Goal: Transaction & Acquisition: Download file/media

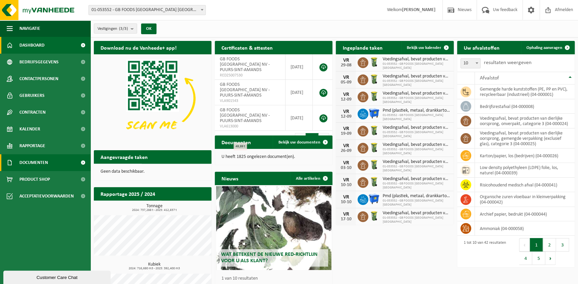
click at [35, 164] on span "Documenten" at bounding box center [33, 162] width 28 height 17
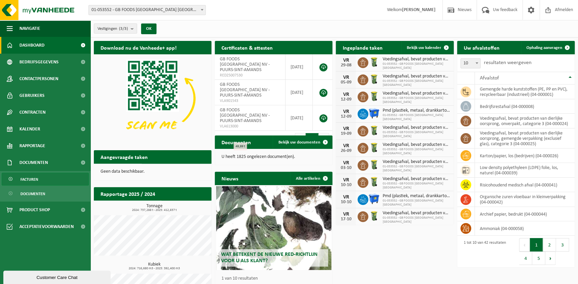
click at [37, 180] on span "Facturen" at bounding box center [29, 179] width 18 height 13
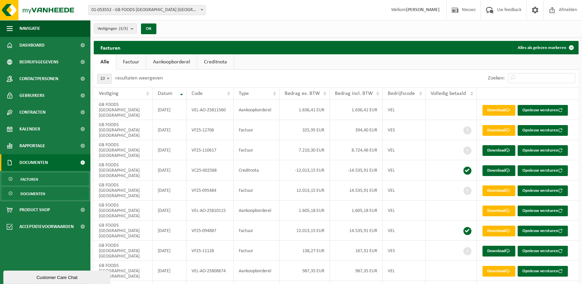
click at [39, 197] on span "Documenten" at bounding box center [32, 193] width 25 height 13
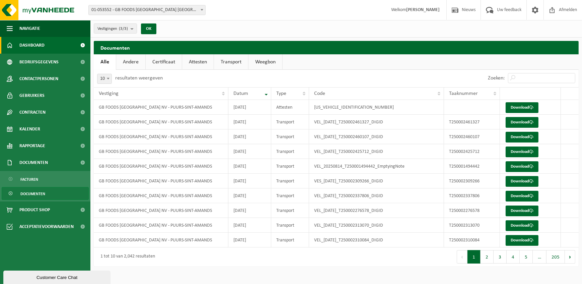
click at [36, 44] on span "Dashboard" at bounding box center [31, 45] width 25 height 17
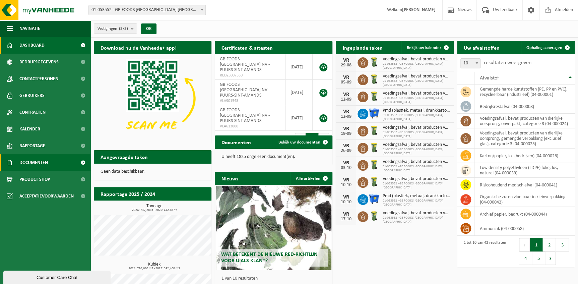
click at [37, 165] on span "Documenten" at bounding box center [33, 162] width 28 height 17
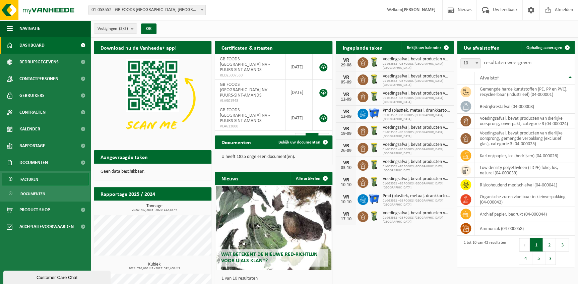
click at [30, 178] on span "Facturen" at bounding box center [29, 179] width 18 height 13
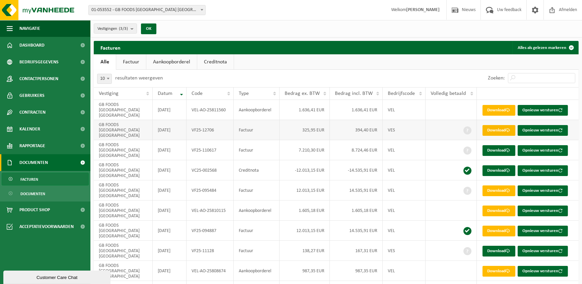
click at [498, 125] on link "Download" at bounding box center [499, 130] width 33 height 11
click at [248, 140] on td "Factuur" at bounding box center [257, 150] width 46 height 20
click at [506, 145] on link "Download" at bounding box center [499, 150] width 33 height 11
click at [496, 108] on link "Download" at bounding box center [499, 110] width 33 height 11
